Goal: Navigation & Orientation: Find specific page/section

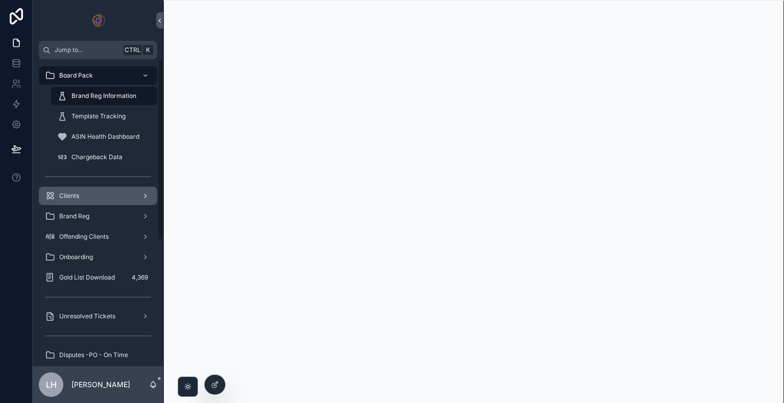
click at [98, 193] on div "Clients" at bounding box center [98, 196] width 106 height 16
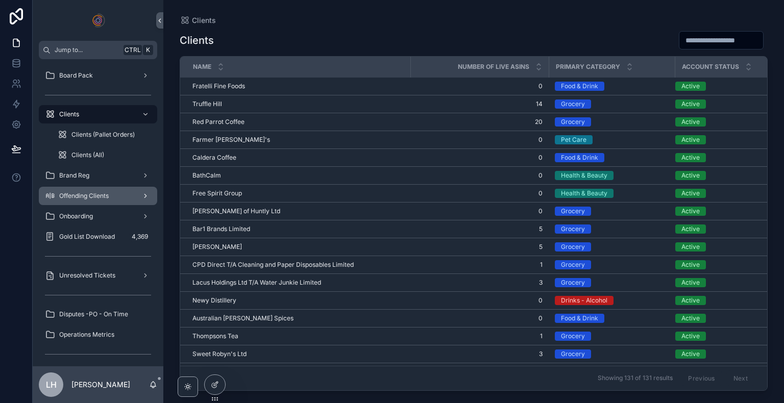
click at [79, 202] on div "Offending Clients" at bounding box center [98, 196] width 106 height 16
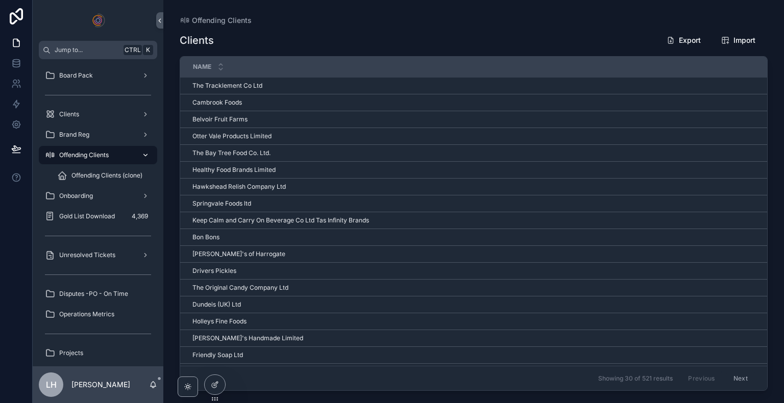
click at [116, 153] on div "Offending Clients" at bounding box center [98, 155] width 106 height 16
click at [101, 202] on div "Onboarding" at bounding box center [98, 196] width 106 height 16
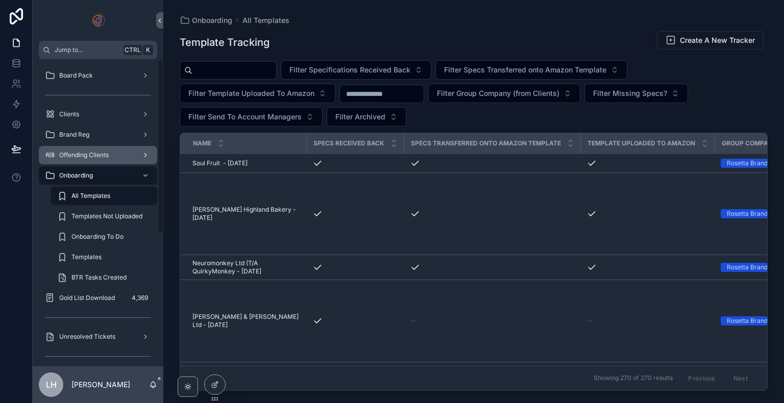
click at [96, 160] on div "Offending Clients" at bounding box center [98, 155] width 106 height 16
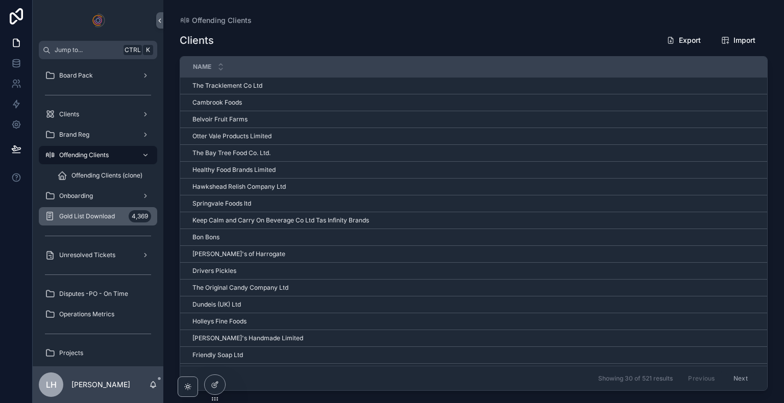
click at [109, 217] on span "Gold List Download" at bounding box center [87, 216] width 56 height 8
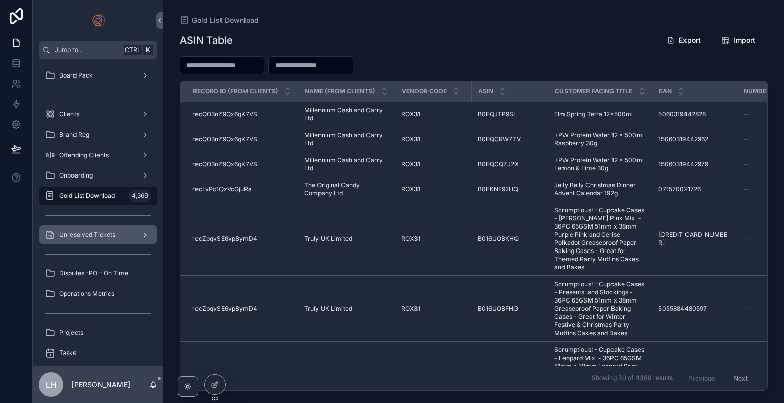
click at [106, 235] on span "Unresolved Tickets" at bounding box center [87, 235] width 56 height 8
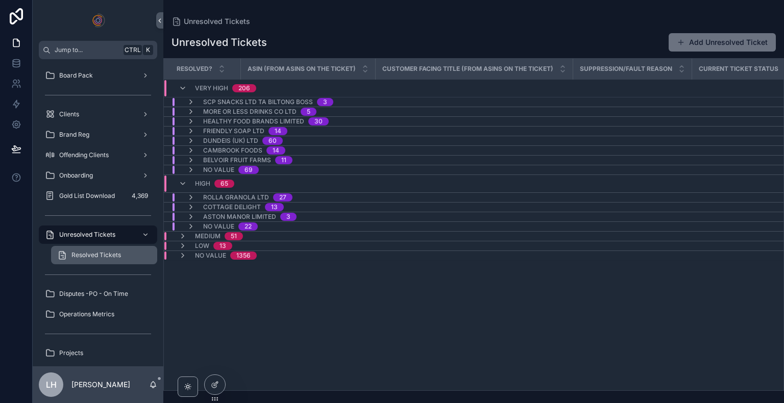
click at [107, 251] on span "Resolved Tickets" at bounding box center [96, 255] width 50 height 8
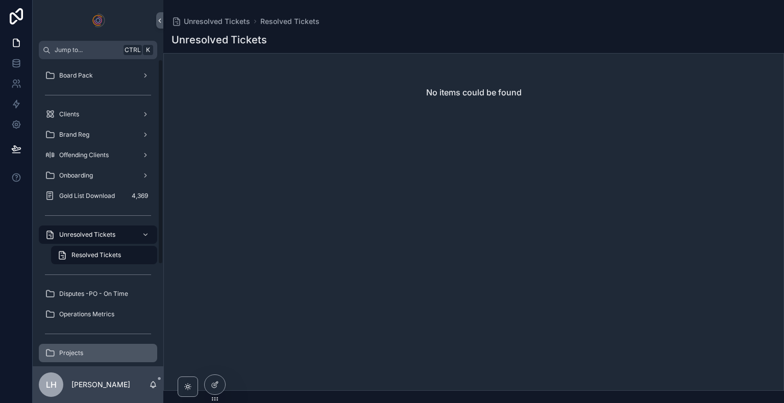
click at [74, 354] on span "Projects" at bounding box center [71, 353] width 24 height 8
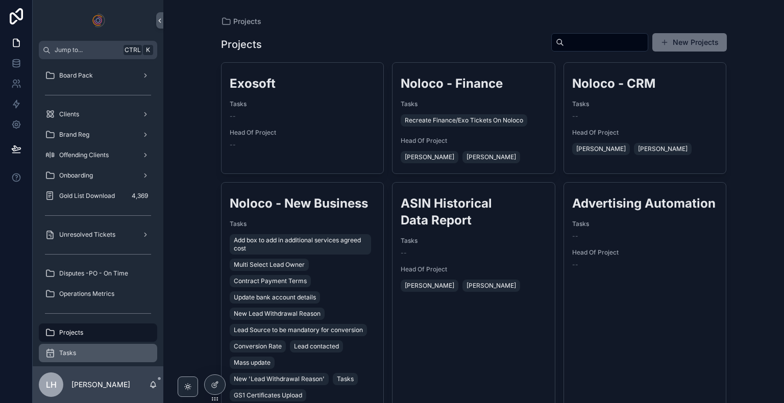
click at [117, 349] on div "Tasks" at bounding box center [98, 353] width 106 height 16
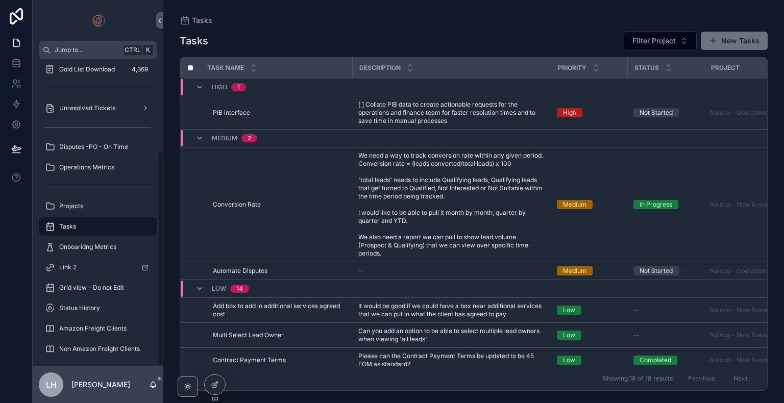
scroll to position [131, 0]
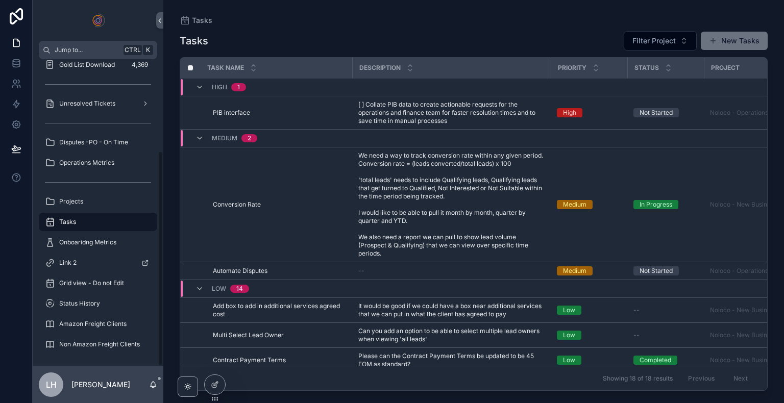
drag, startPoint x: 161, startPoint y: 264, endPoint x: 157, endPoint y: 406, distance: 142.0
click at [157, 403] on html "Jump to... Ctrl K Board Pack Clients Brand Reg Offending Clients Onboarding Gol…" at bounding box center [392, 201] width 784 height 403
click at [93, 238] on span "Onboaridng Metrics" at bounding box center [87, 242] width 57 height 8
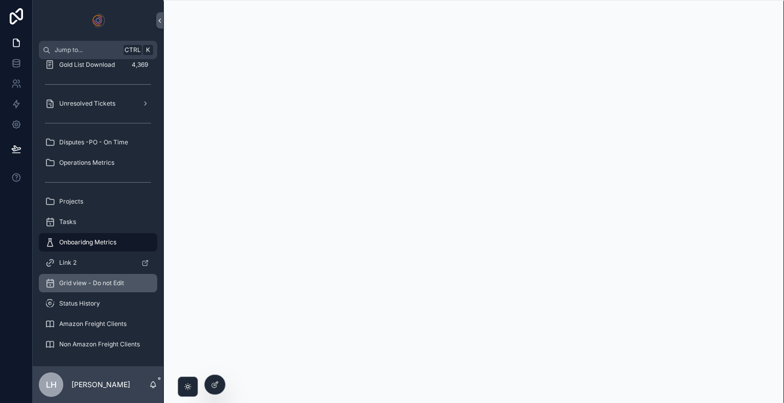
click at [98, 287] on div "Grid view - Do not Edit" at bounding box center [98, 283] width 106 height 16
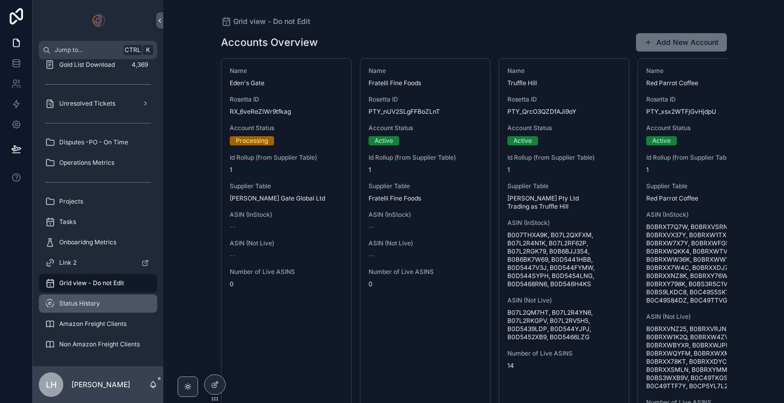
click at [96, 306] on span "Status History" at bounding box center [79, 304] width 41 height 8
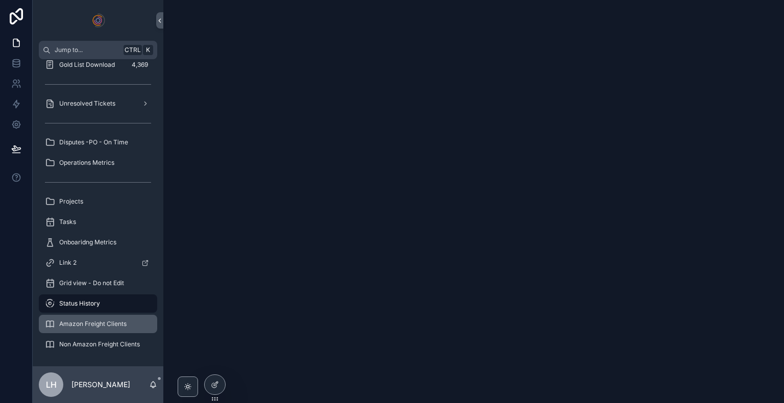
click at [94, 321] on span "Amazon Freight Clients" at bounding box center [92, 324] width 67 height 8
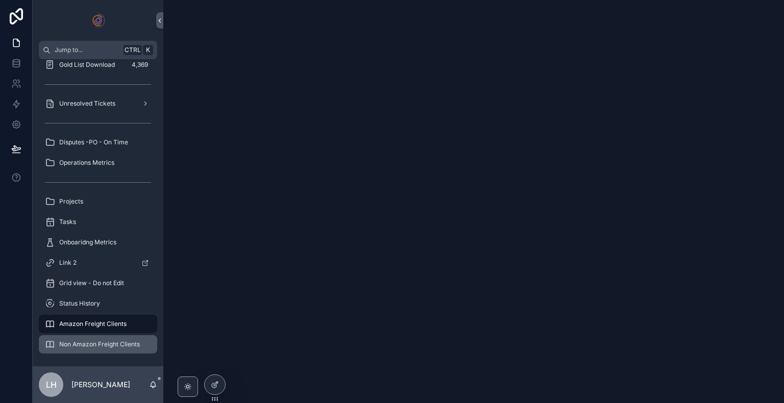
click at [103, 343] on span "Non Amazon Freight Clients" at bounding box center [99, 345] width 81 height 8
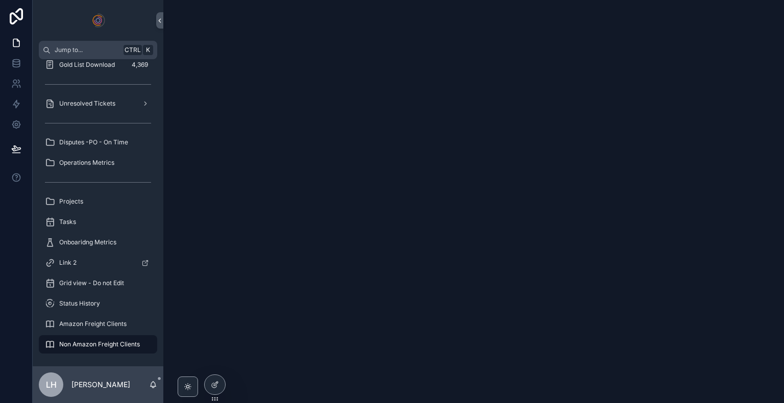
click at [399, 264] on div "scrollable content" at bounding box center [473, 201] width 621 height 403
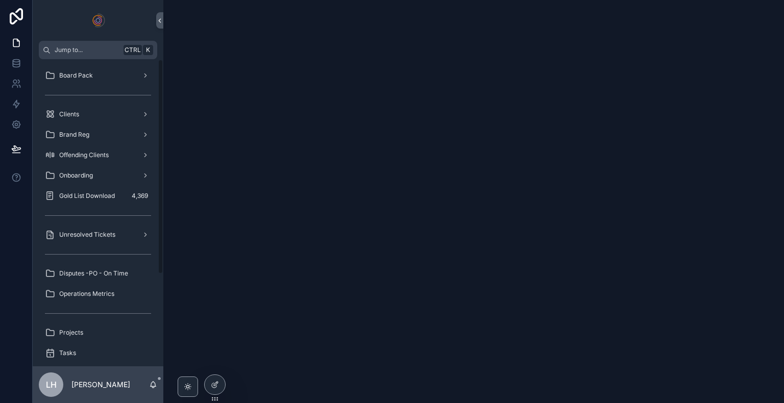
drag, startPoint x: 160, startPoint y: 321, endPoint x: 161, endPoint y: 135, distance: 185.4
click at [161, 135] on div "Board Pack Clients Brand Reg Offending Clients Onboarding Gold List Download 4,…" at bounding box center [98, 212] width 131 height 307
